Goal: Task Accomplishment & Management: Manage account settings

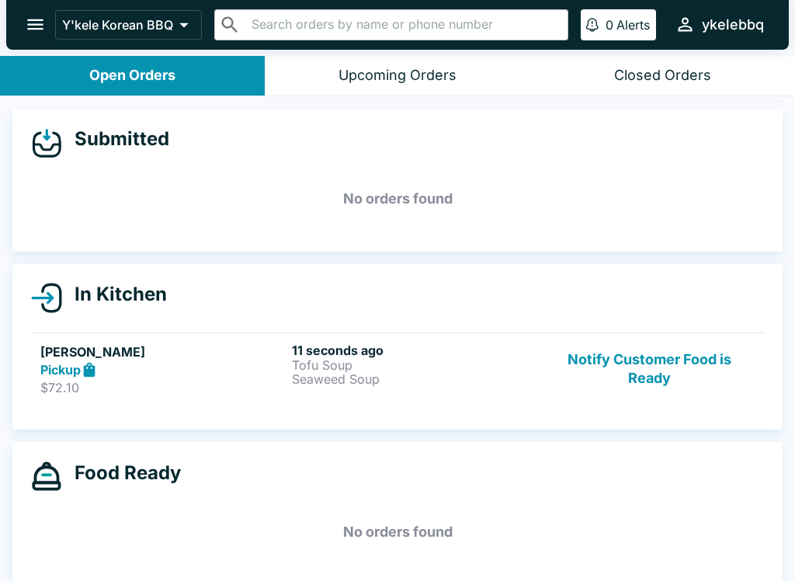
click at [353, 318] on div "In Kitchen [PERSON_NAME] Pickup $72.10 11 seconds ago Tofu Soup Seaweed Soup No…" at bounding box center [397, 347] width 770 height 166
click at [462, 403] on link "[PERSON_NAME] Pickup $72.10 11 seconds ago Tofu Soup Seaweed Soup Notify Custom…" at bounding box center [397, 368] width 733 height 73
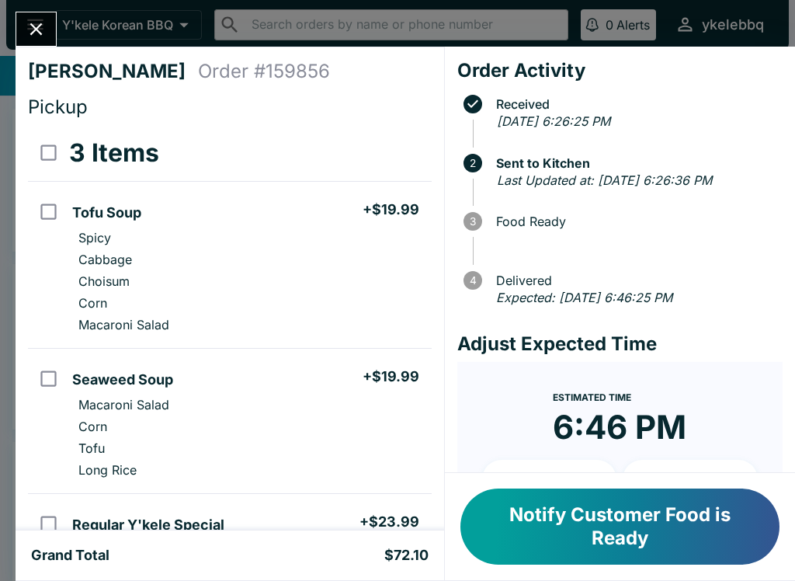
click at [381, 364] on li "Seaweed Soup + $19.99" at bounding box center [248, 377] width 365 height 33
checkbox input "true"
click at [51, 53] on div "[PERSON_NAME] Order # 159856 Pickup 3 Items Refund Tofu Soup + $19.99 Spicy Cab…" at bounding box center [230, 289] width 429 height 484
click at [43, 150] on input "select all" at bounding box center [48, 152] width 35 height 35
checkbox input "true"
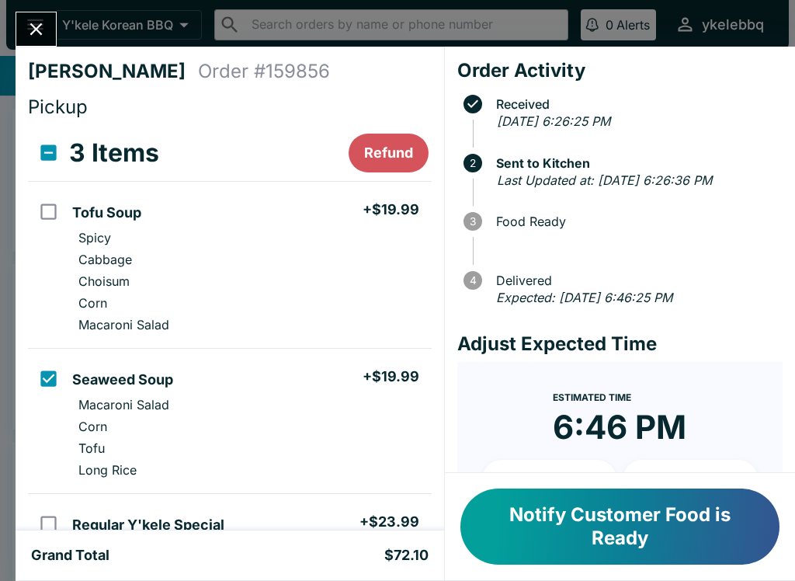
checkbox input "true"
click at [52, 150] on input "select all" at bounding box center [48, 152] width 35 height 35
checkbox input "false"
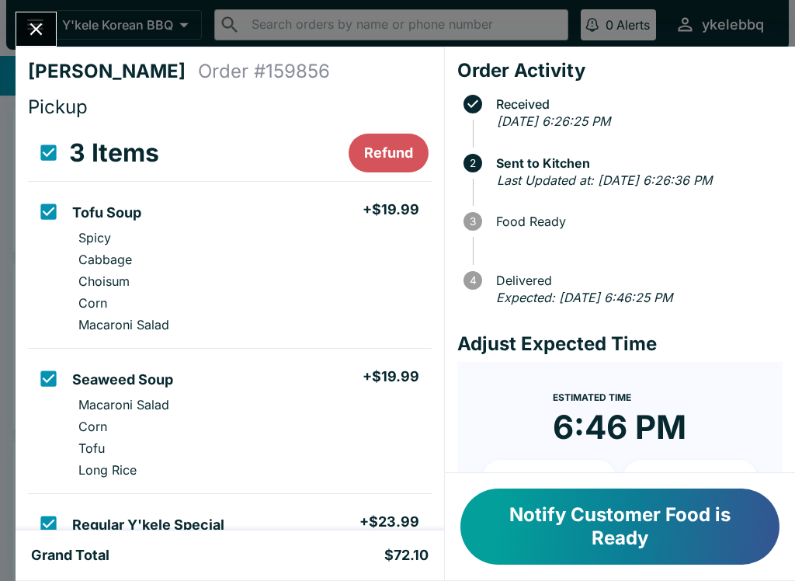
checkbox input "false"
click at [613, 520] on button "Notify Customer Food is Ready" at bounding box center [619, 526] width 319 height 76
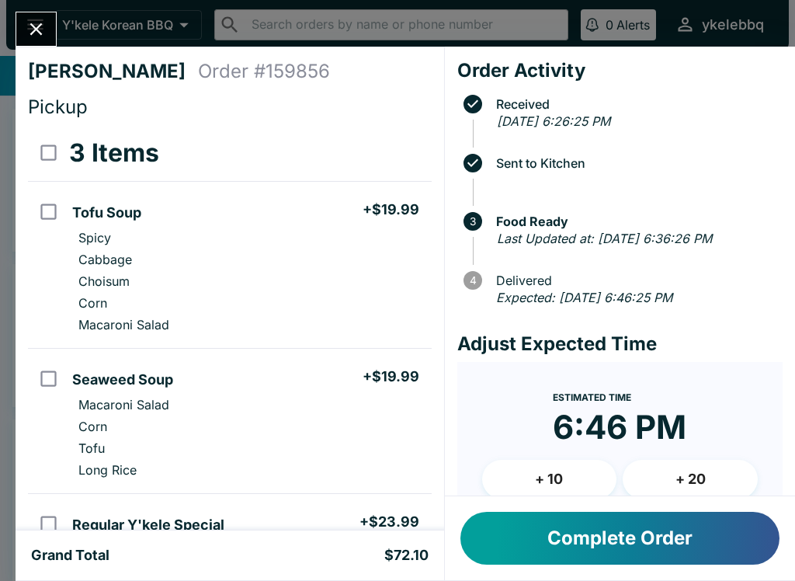
click at [702, 527] on button "Complete Order" at bounding box center [619, 538] width 319 height 53
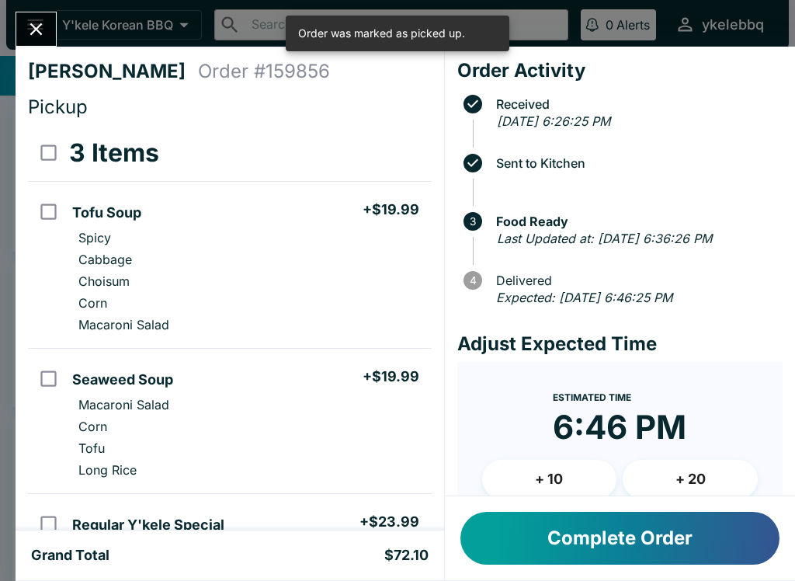
click at [43, 33] on icon "Close" at bounding box center [36, 29] width 21 height 21
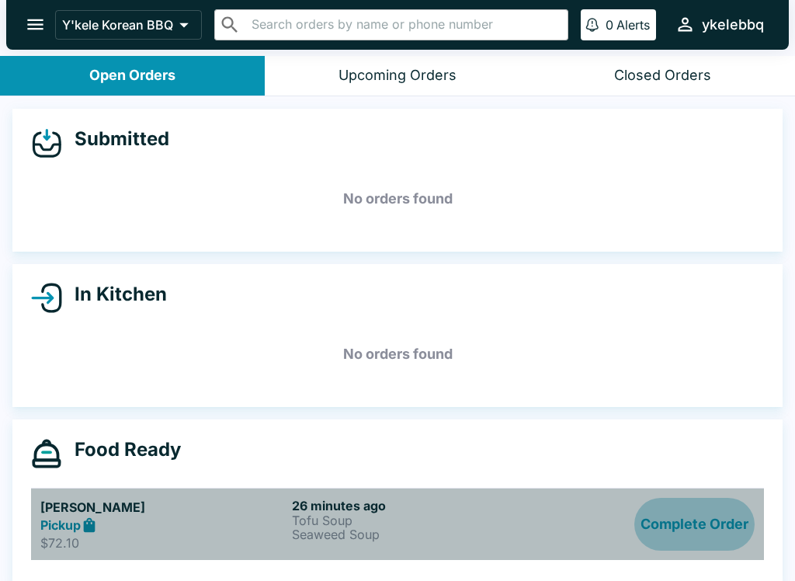
click at [686, 526] on button "Complete Order" at bounding box center [694, 525] width 120 height 54
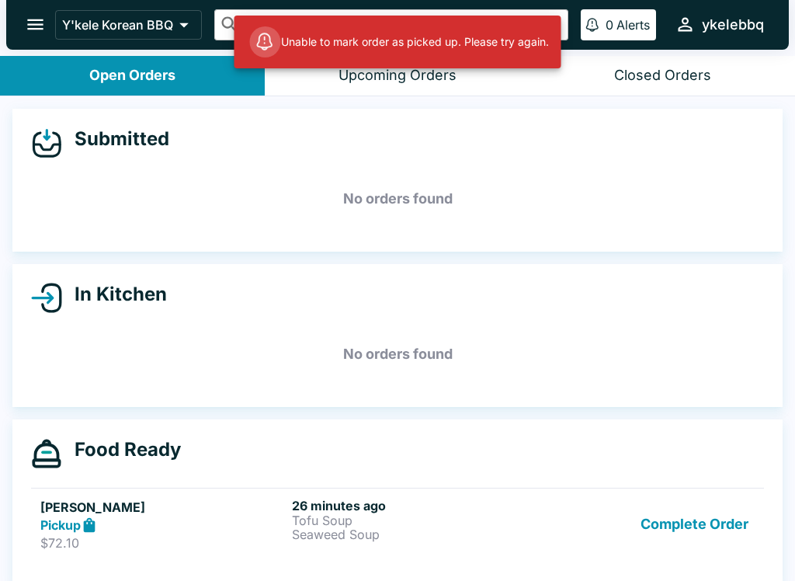
click at [122, 540] on p "$72.10" at bounding box center [162, 543] width 245 height 16
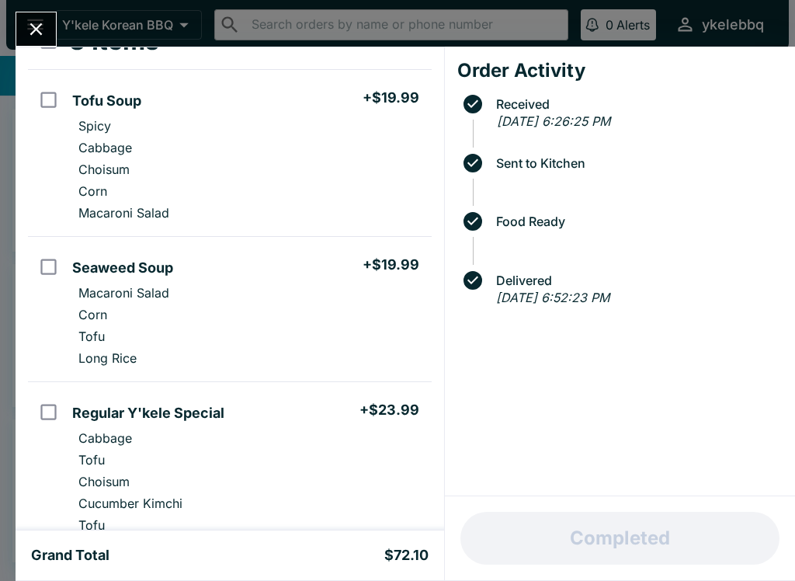
scroll to position [115, 0]
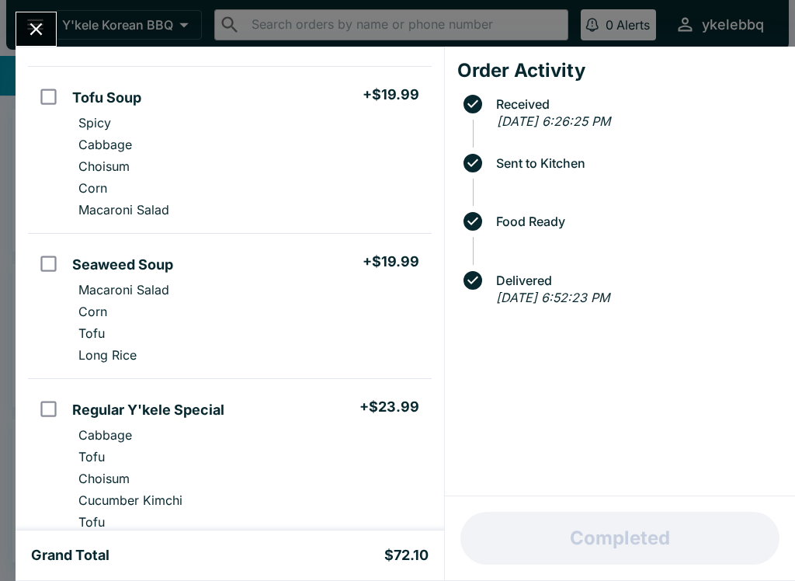
click at [43, 32] on icon "Close" at bounding box center [36, 29] width 21 height 21
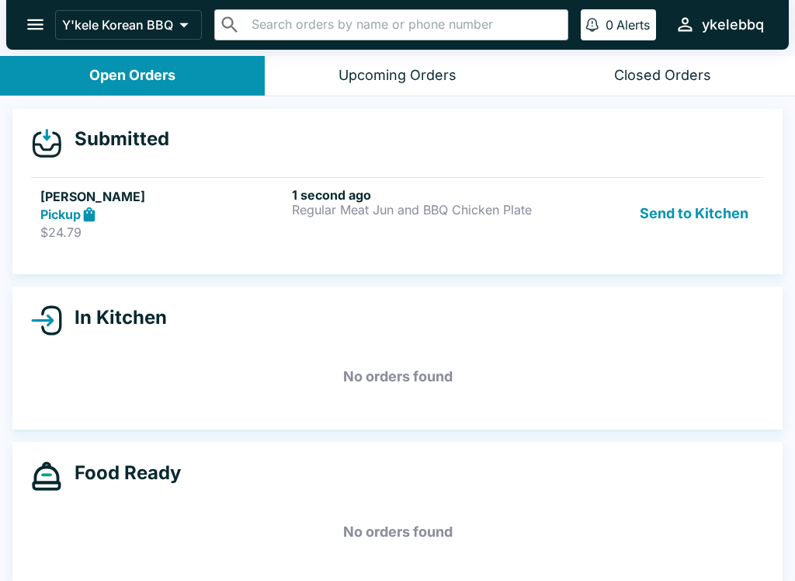
click at [723, 224] on button "Send to Kitchen" at bounding box center [693, 214] width 121 height 54
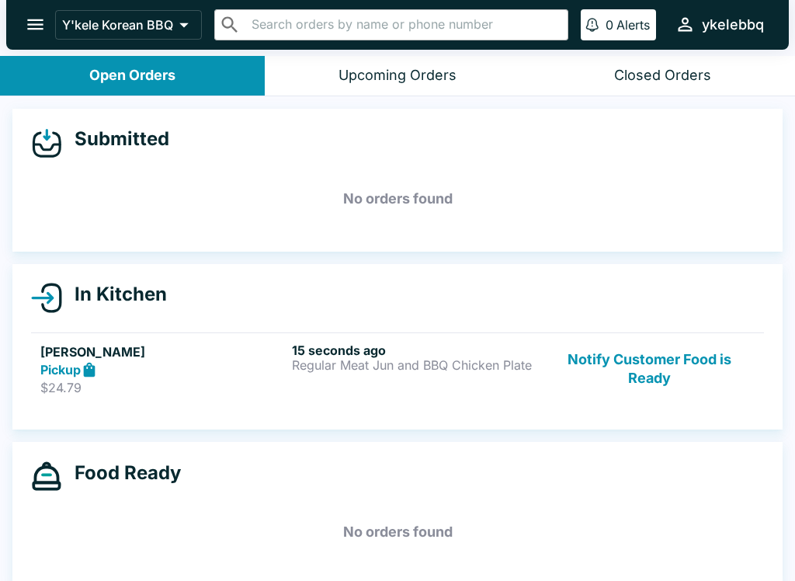
click at [232, 368] on div "Pickup" at bounding box center [162, 370] width 245 height 18
